Goal: Information Seeking & Learning: Learn about a topic

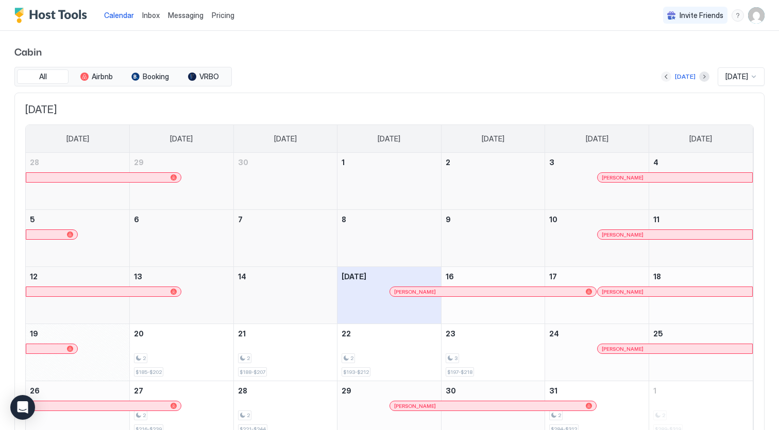
click at [662, 78] on button "Previous month" at bounding box center [666, 77] width 10 height 10
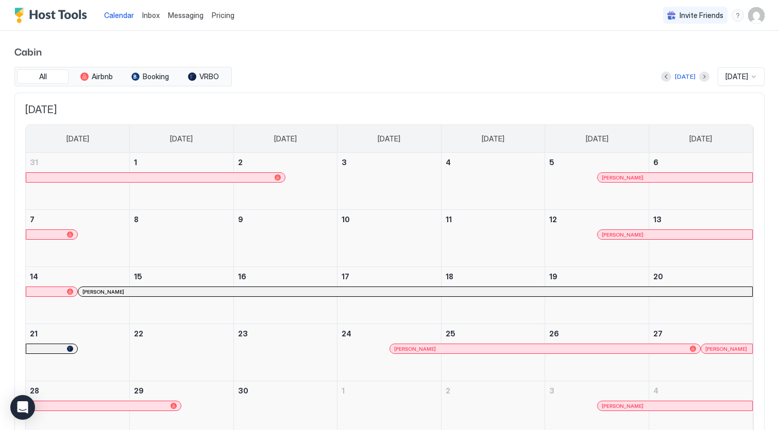
click at [612, 233] on span "[PERSON_NAME]" at bounding box center [622, 235] width 42 height 7
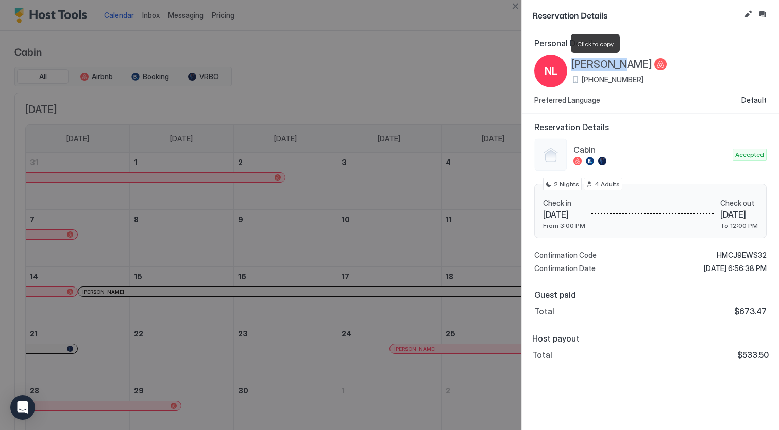
drag, startPoint x: 572, startPoint y: 63, endPoint x: 615, endPoint y: 64, distance: 43.3
click at [615, 64] on span "[PERSON_NAME]" at bounding box center [611, 64] width 81 height 13
click at [516, 6] on button "Close" at bounding box center [515, 6] width 12 height 12
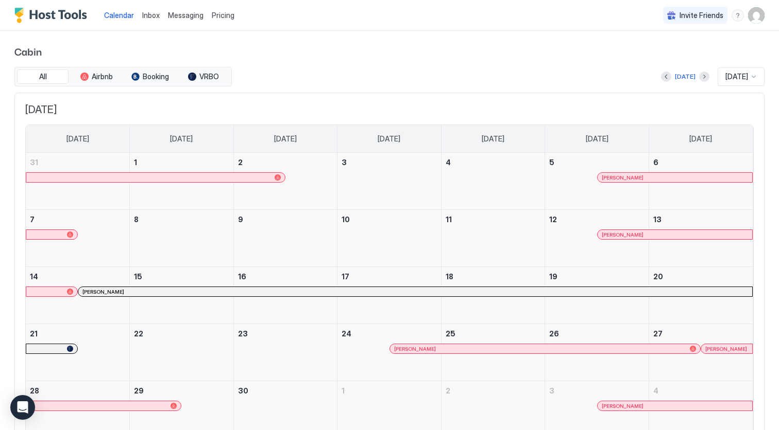
click at [222, 291] on div "[PERSON_NAME]" at bounding box center [414, 292] width 665 height 7
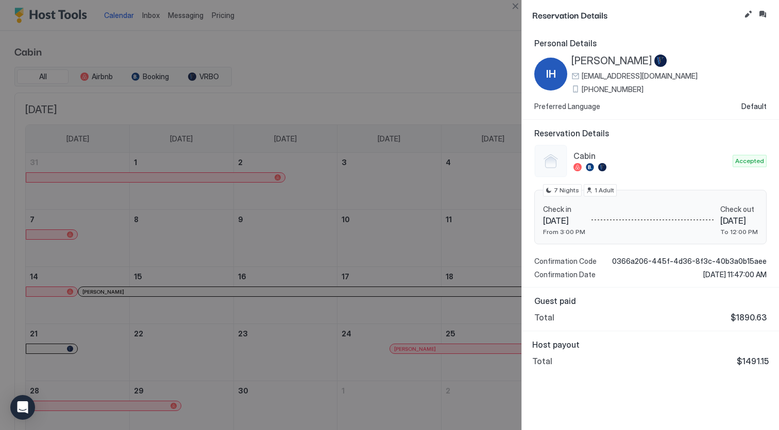
click at [600, 63] on span "[PERSON_NAME]" at bounding box center [611, 61] width 81 height 13
click at [514, 4] on button "Close" at bounding box center [515, 6] width 12 height 12
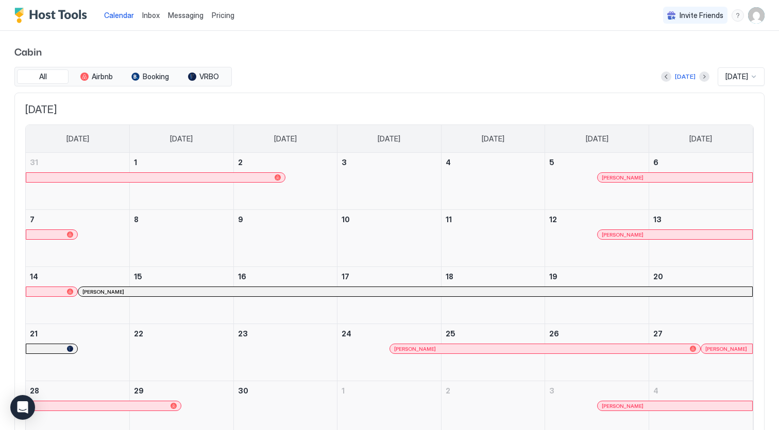
click at [469, 349] on div "[PERSON_NAME]" at bounding box center [545, 349] width 302 height 7
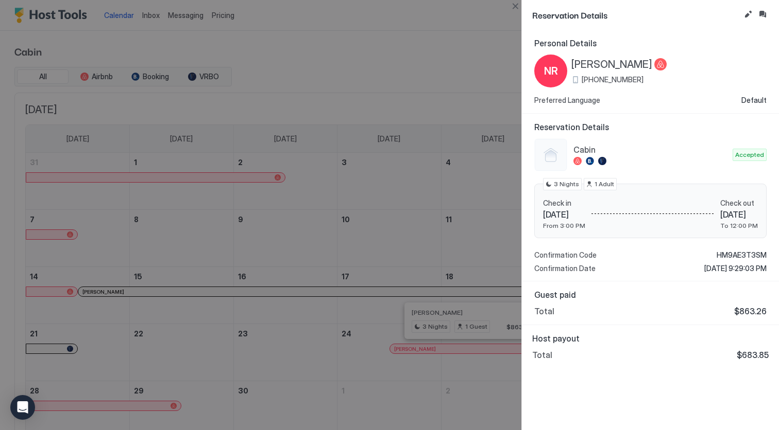
click at [597, 67] on span "[PERSON_NAME]" at bounding box center [611, 64] width 81 height 13
click at [515, 7] on button "Close" at bounding box center [515, 6] width 12 height 12
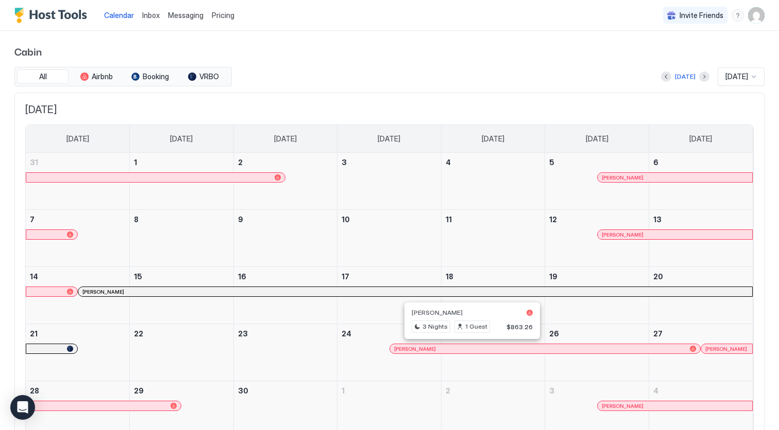
click at [727, 350] on div "[PERSON_NAME]" at bounding box center [726, 349] width 43 height 7
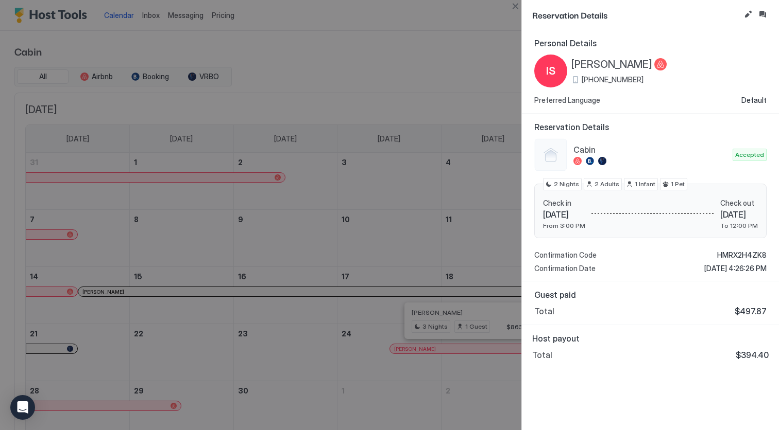
click at [587, 64] on span "[PERSON_NAME]" at bounding box center [611, 64] width 81 height 13
click at [514, 8] on button "Close" at bounding box center [515, 6] width 12 height 12
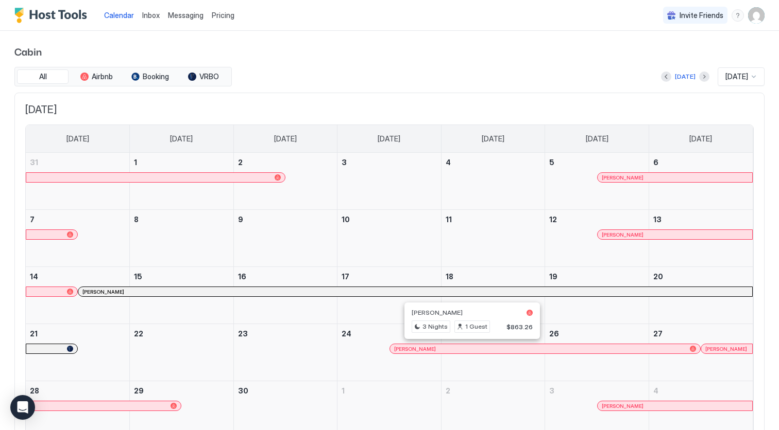
click at [620, 406] on span "[PERSON_NAME]" at bounding box center [622, 406] width 42 height 7
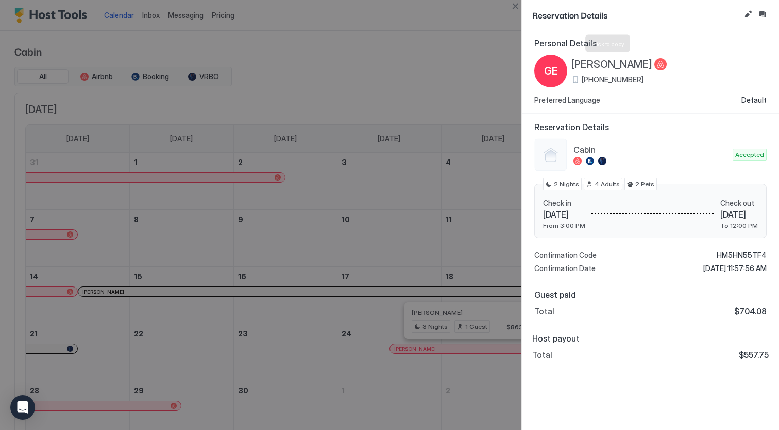
click at [588, 65] on span "[PERSON_NAME]" at bounding box center [611, 64] width 81 height 13
